Goal: Check status: Check status

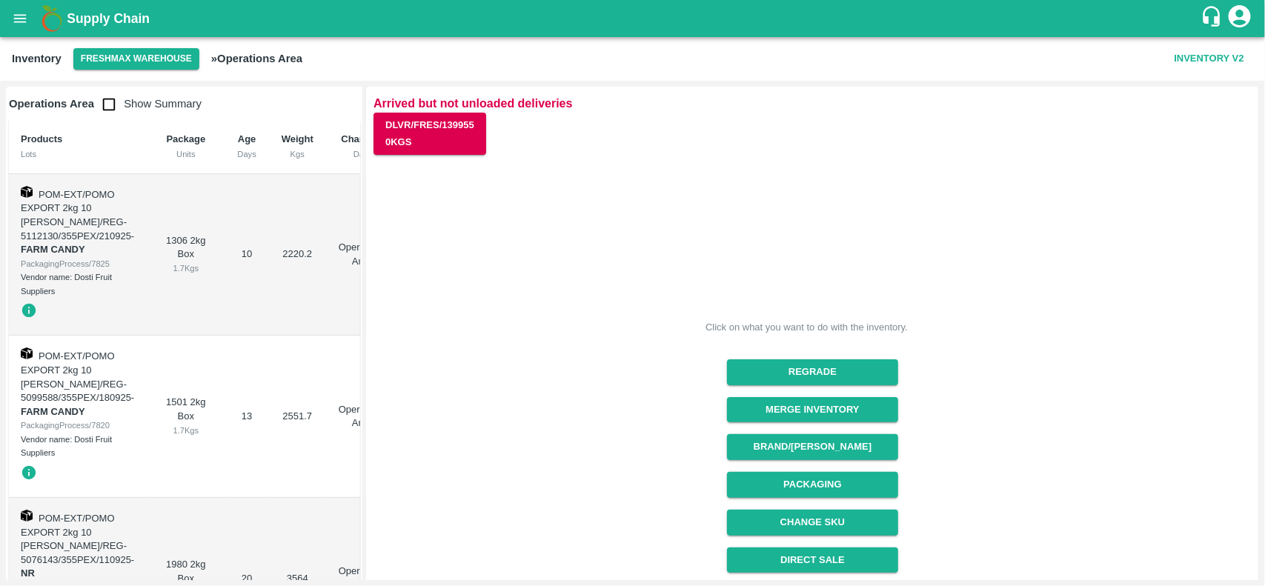
scroll to position [187, 0]
click at [19, 28] on button "open drawer" at bounding box center [20, 18] width 34 height 34
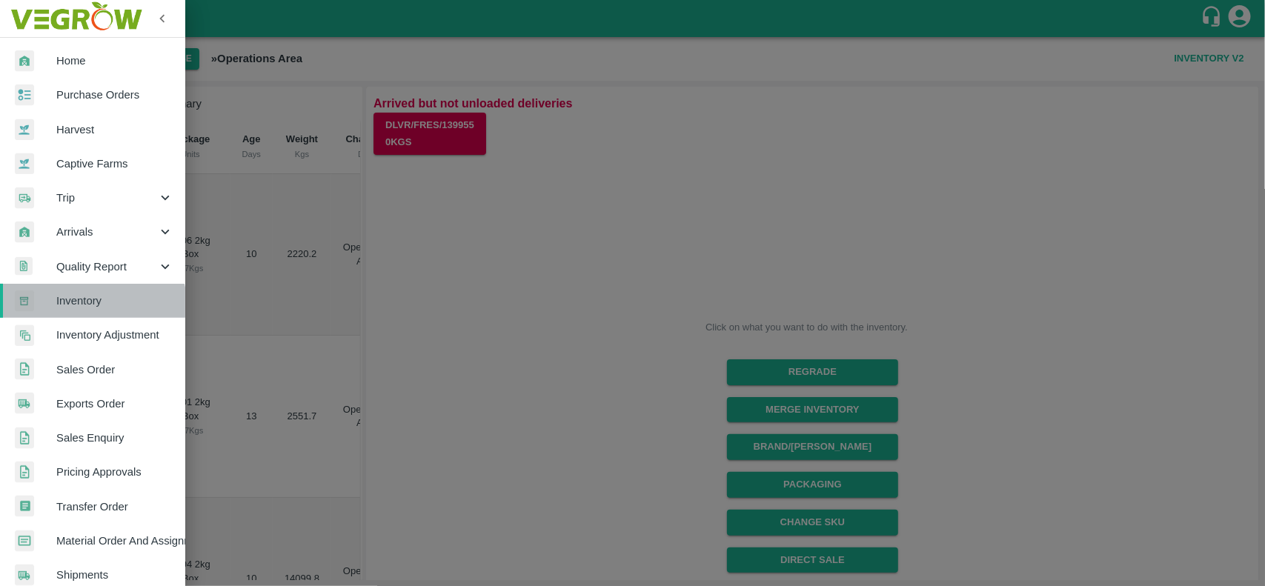
click at [75, 314] on link "Inventory" at bounding box center [92, 301] width 185 height 34
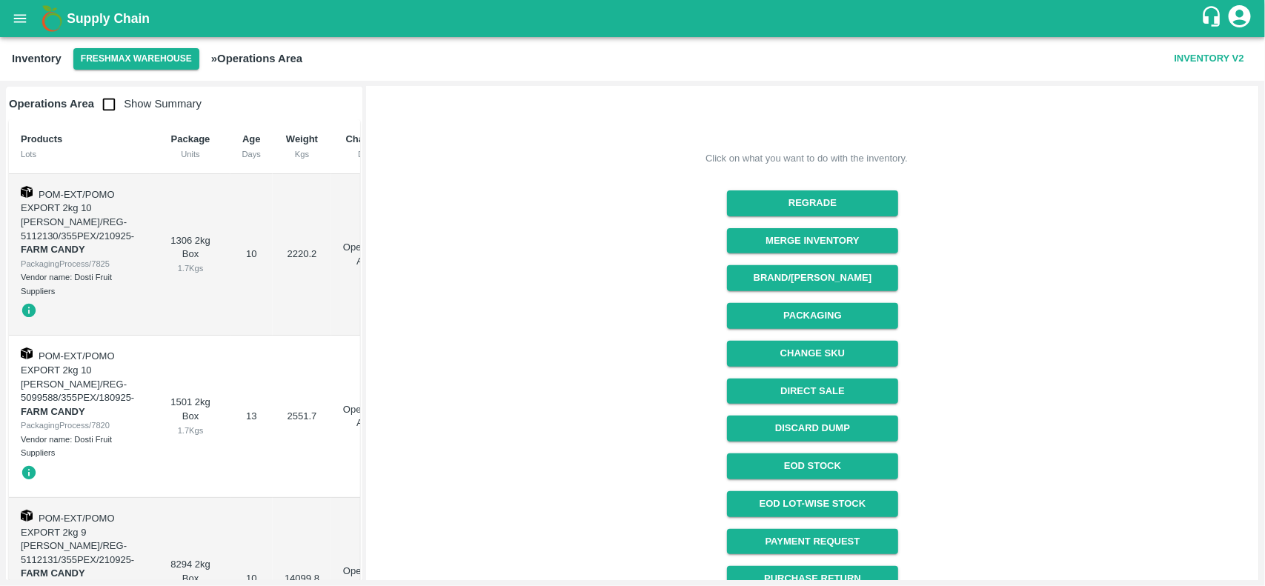
scroll to position [187, 0]
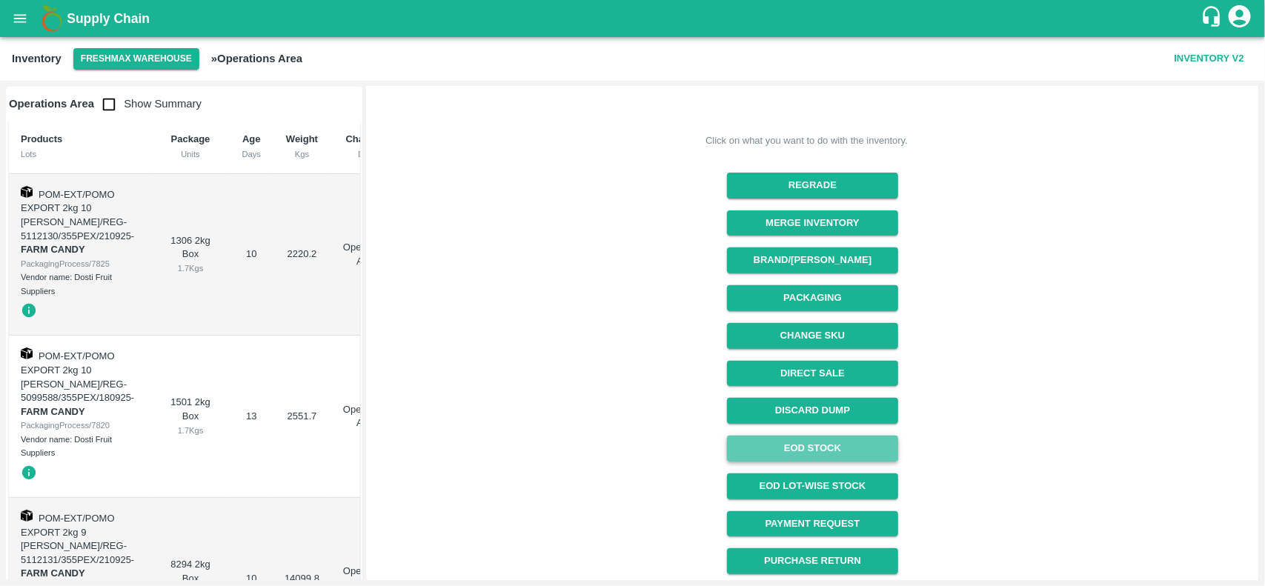
click at [850, 447] on link "EOD Stock" at bounding box center [812, 449] width 171 height 26
click at [9, 23] on button "open drawer" at bounding box center [20, 18] width 34 height 34
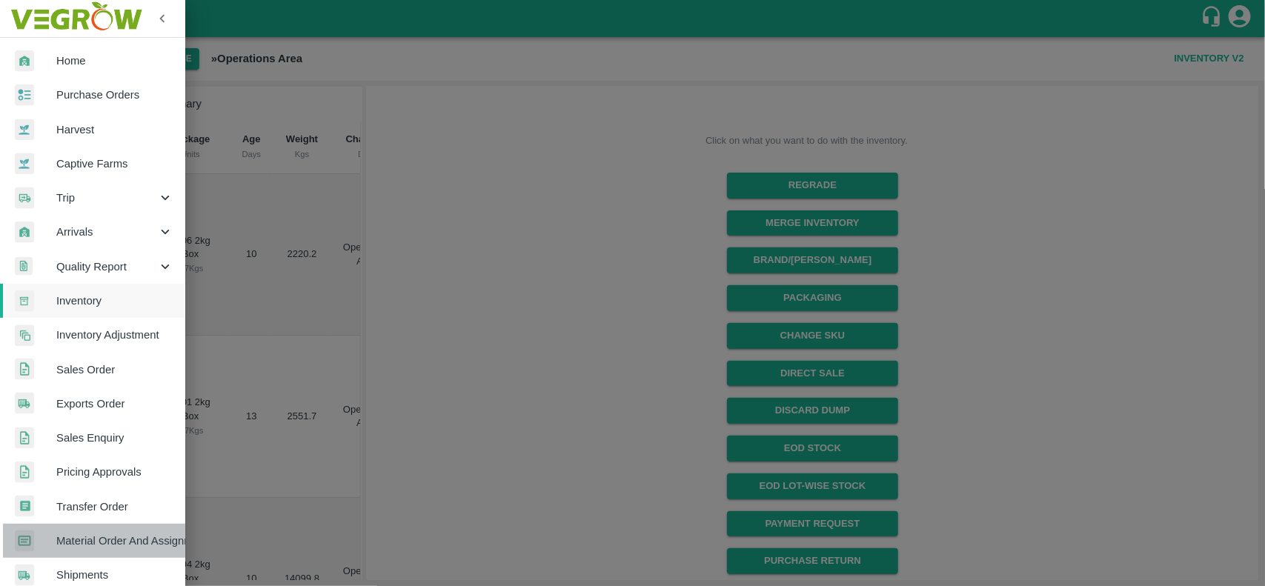
click at [111, 525] on link "Material Order And Assignment" at bounding box center [92, 541] width 185 height 34
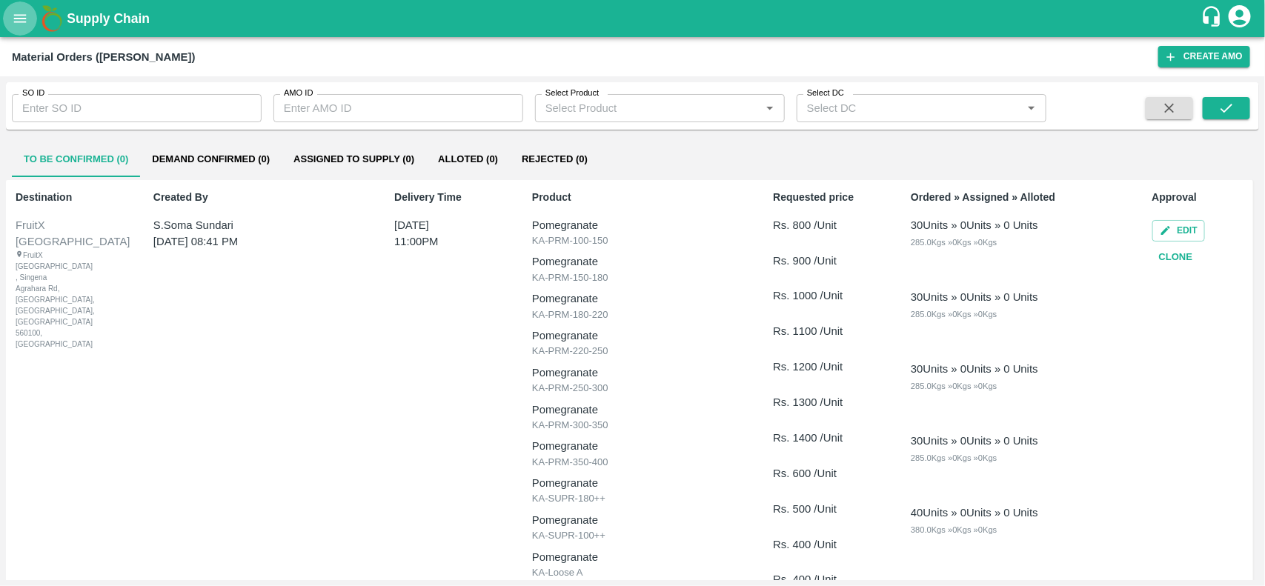
click at [24, 20] on icon "open drawer" at bounding box center [20, 18] width 16 height 16
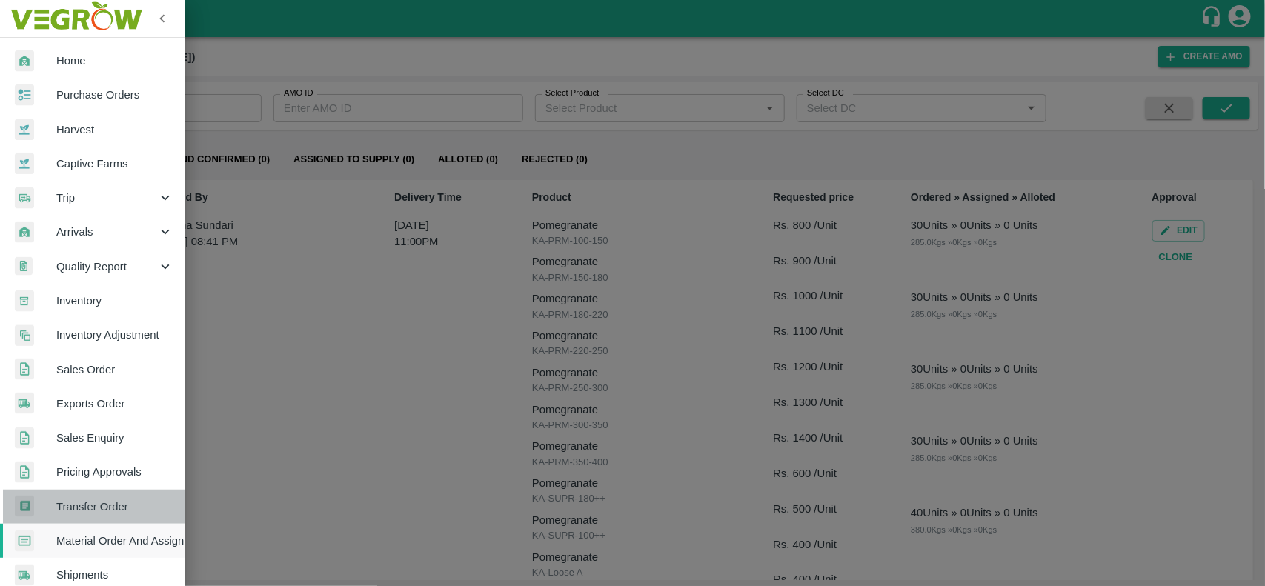
click at [115, 509] on span "Transfer Order" at bounding box center [114, 507] width 117 height 16
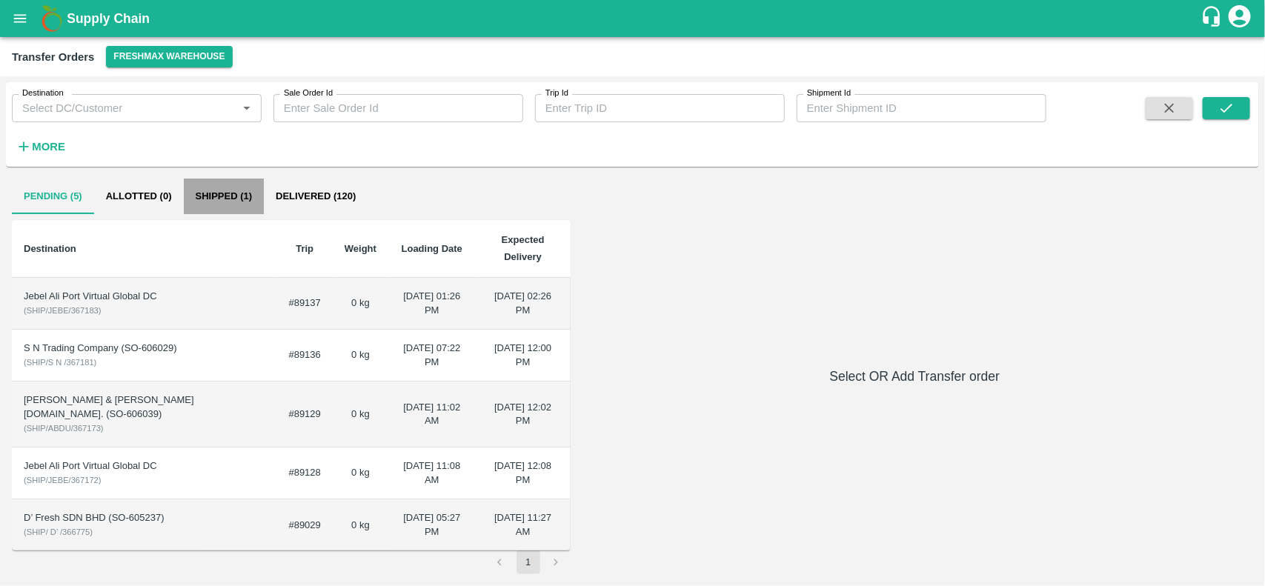
click at [212, 196] on button "Shipped (1)" at bounding box center [224, 197] width 81 height 36
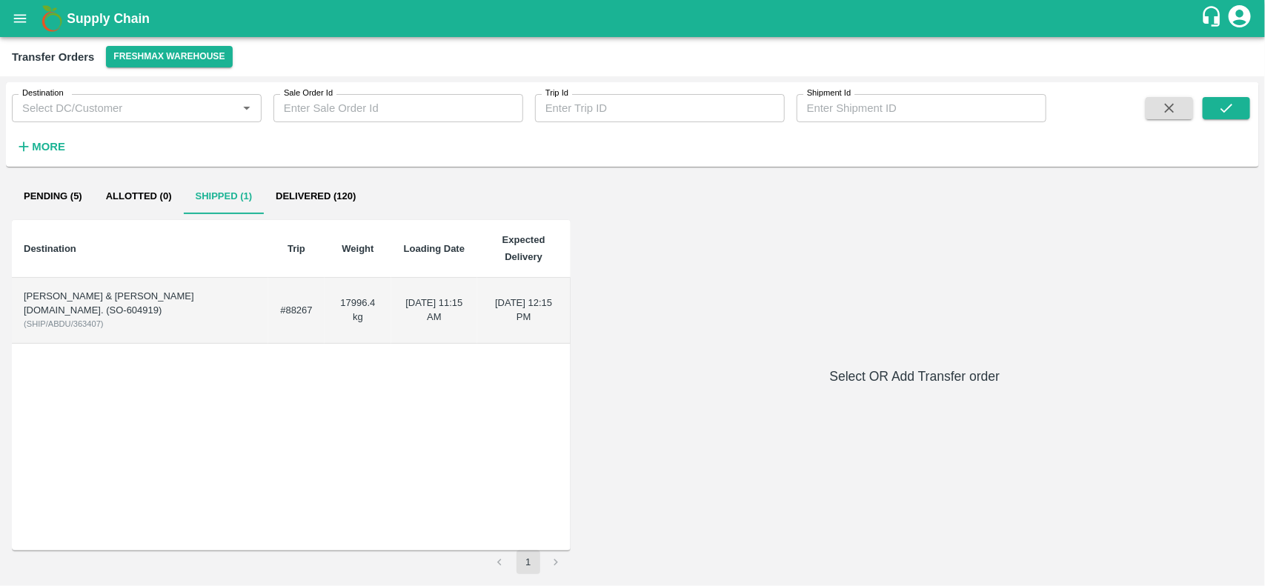
click at [235, 316] on div "[PERSON_NAME] & [PERSON_NAME][DOMAIN_NAME]. (SO-604919)" at bounding box center [140, 303] width 233 height 27
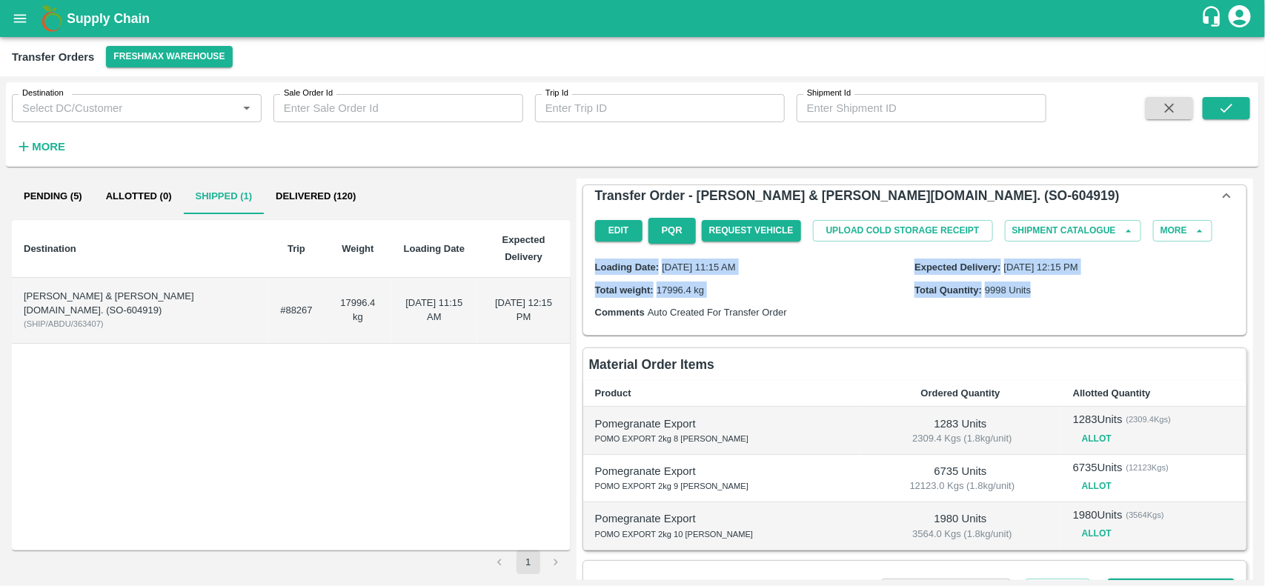
drag, startPoint x: 1260, startPoint y: 262, endPoint x: 1264, endPoint y: 304, distance: 42.5
click at [1264, 304] on div "Destination Destination   * Sale Order Id Sale Order Id Trip Id Trip Id Shipmen…" at bounding box center [632, 331] width 1265 height 510
click at [1198, 242] on button "More" at bounding box center [1182, 230] width 59 height 21
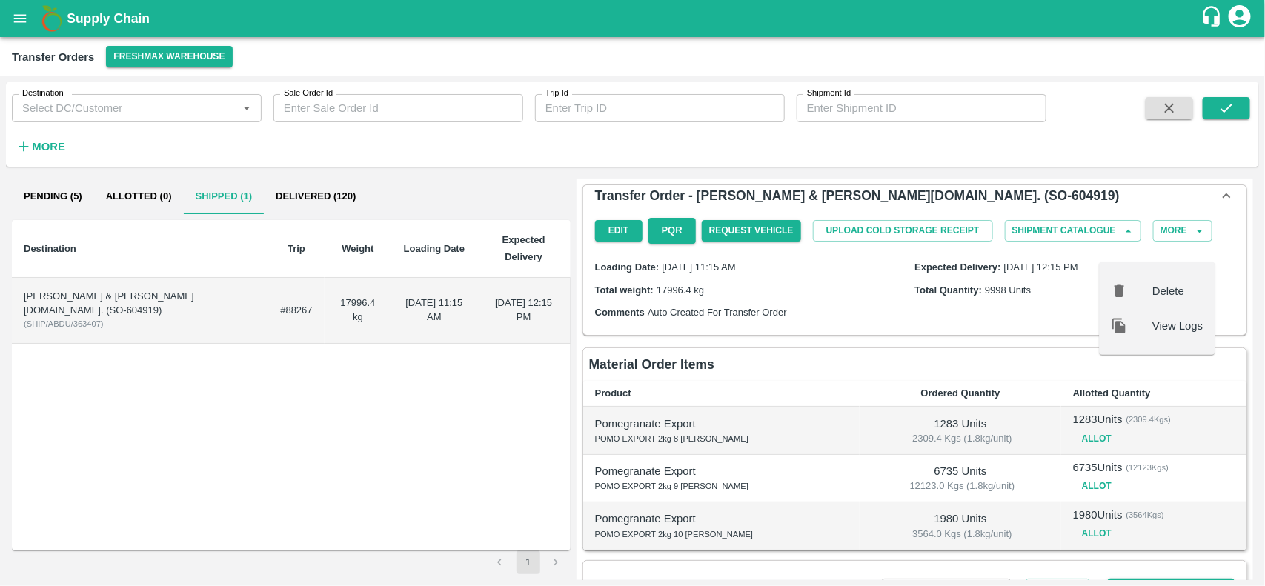
click at [1238, 248] on div "Edit PQR Request Vehicle Upload Cold Storage Receipt Shipment Catalogue More De…" at bounding box center [914, 270] width 663 height 129
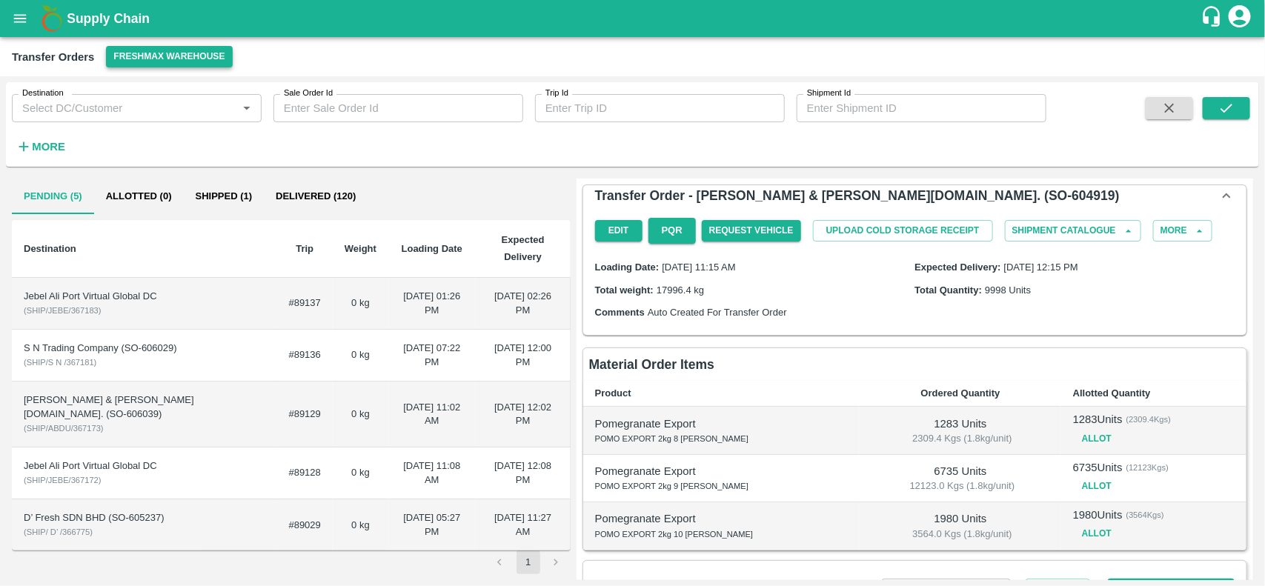
click at [145, 58] on button "Freshmax warehouse" at bounding box center [169, 56] width 126 height 21
